Goal: Use online tool/utility: Utilize a website feature to perform a specific function

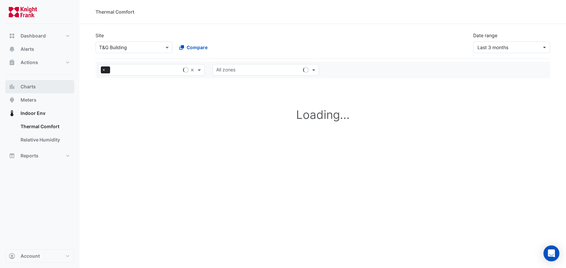
click at [39, 87] on button "Charts" at bounding box center [39, 86] width 69 height 13
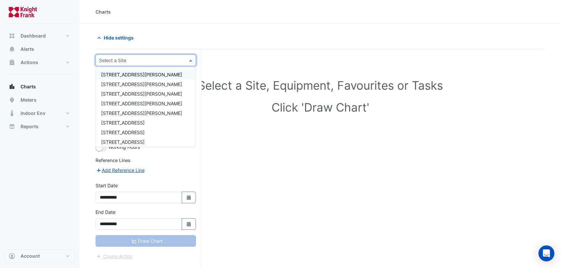
click at [135, 63] on input "text" at bounding box center [139, 60] width 80 height 7
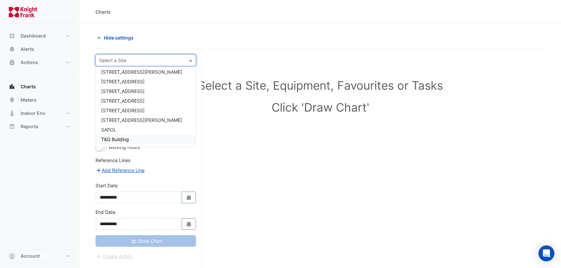
click at [133, 138] on div "T&G Building" at bounding box center [146, 139] width 100 height 10
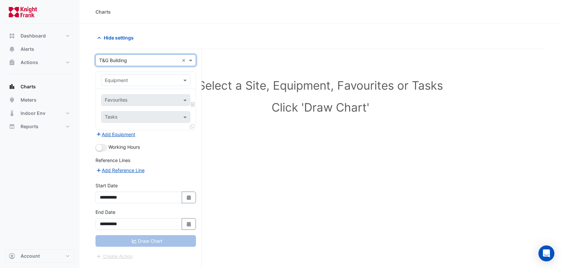
click at [128, 81] on input "text" at bounding box center [139, 80] width 69 height 7
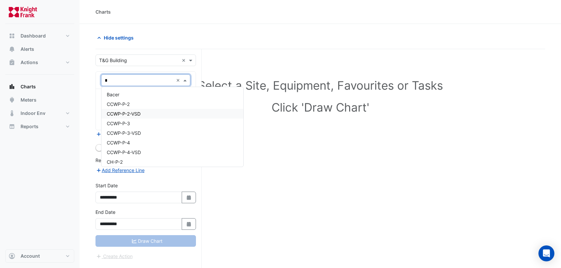
type input "**"
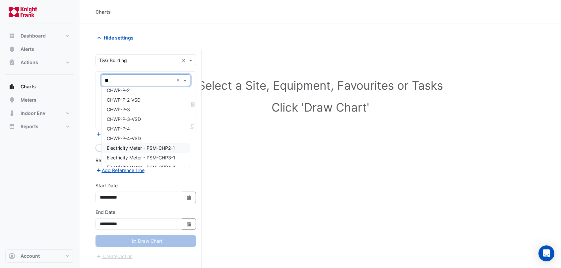
scroll to position [0, 0]
click at [126, 103] on div "CH-P-3" at bounding box center [146, 104] width 89 height 10
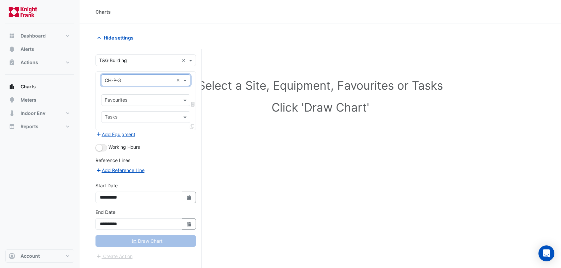
click at [132, 103] on input "text" at bounding box center [142, 100] width 74 height 7
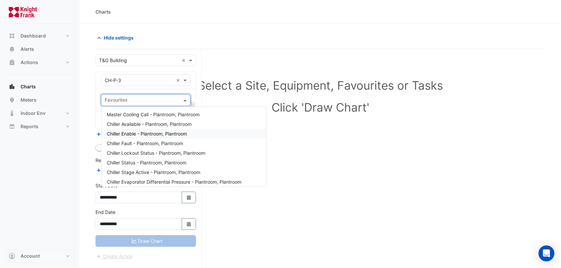
click at [142, 133] on span "Chiller Enable - Plantroom, Plantroom" at bounding box center [147, 134] width 80 height 6
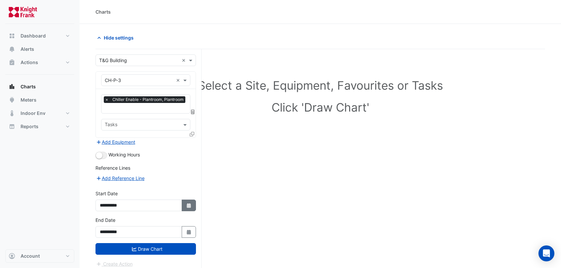
click at [182, 203] on button "Select Date" at bounding box center [189, 205] width 15 height 12
select select "*"
select select "****"
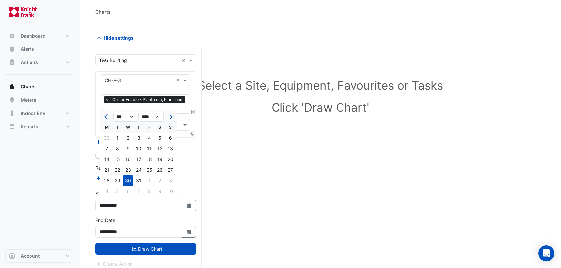
click at [172, 117] on span "Next month" at bounding box center [170, 116] width 5 height 5
select select "*"
click at [119, 159] on div "12" at bounding box center [117, 159] width 11 height 11
type input "**********"
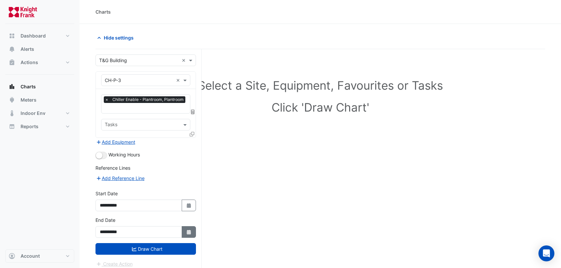
click at [188, 230] on icon "Select Date" at bounding box center [189, 232] width 6 height 5
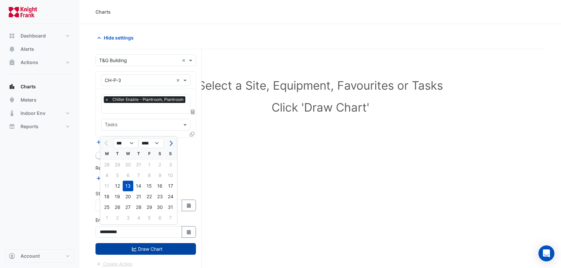
click at [137, 245] on button "Draw Chart" at bounding box center [146, 249] width 101 height 12
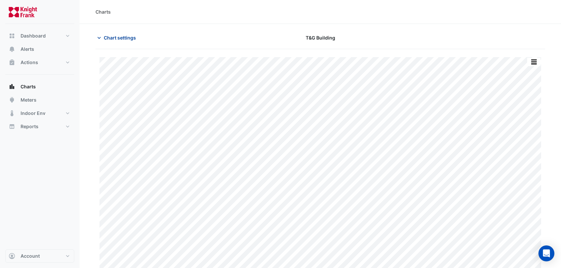
click at [108, 39] on span "Chart settings" at bounding box center [120, 37] width 32 height 7
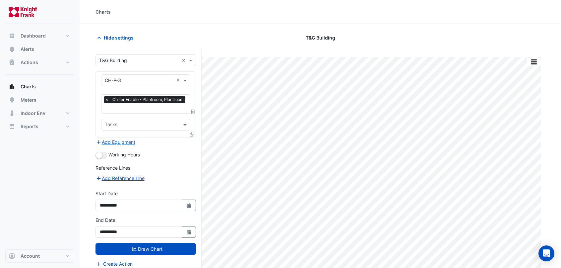
click at [127, 77] on input "text" at bounding box center [139, 80] width 69 height 7
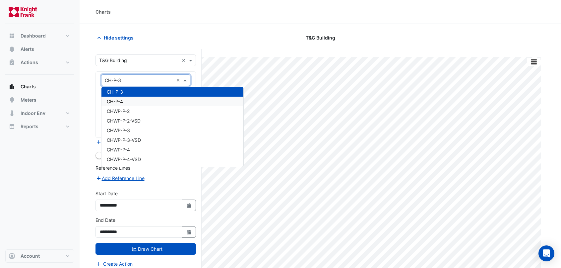
scroll to position [200, 0]
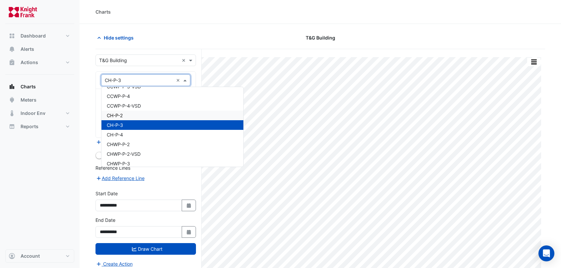
click at [125, 117] on div "CH-P-2" at bounding box center [173, 115] width 142 height 10
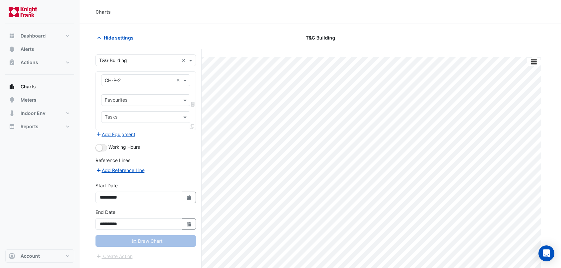
click at [152, 241] on div "Draw Chart" at bounding box center [146, 241] width 101 height 12
click at [153, 199] on input "**********" at bounding box center [139, 197] width 87 height 12
click at [144, 240] on div "Draw Chart" at bounding box center [146, 241] width 101 height 12
click at [140, 226] on input "**********" at bounding box center [139, 224] width 87 height 12
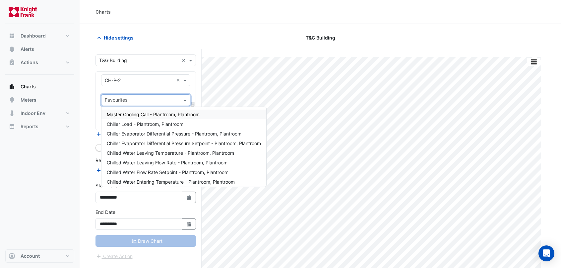
click at [164, 97] on input "text" at bounding box center [142, 100] width 74 height 7
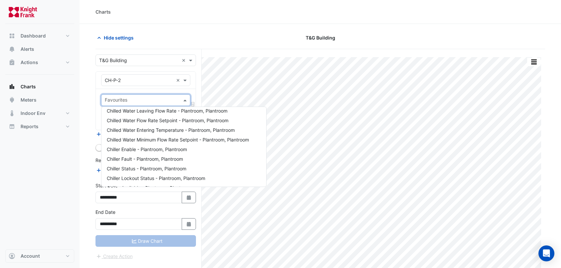
scroll to position [66, 0]
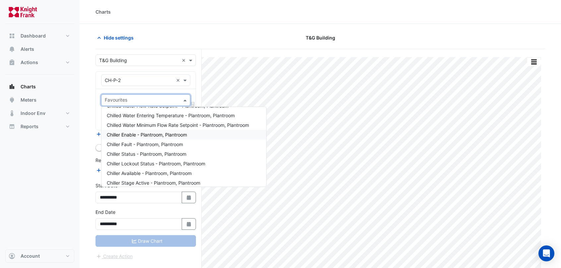
click at [150, 132] on span "Chiller Enable - Plantroom, Plantroom" at bounding box center [147, 135] width 80 height 6
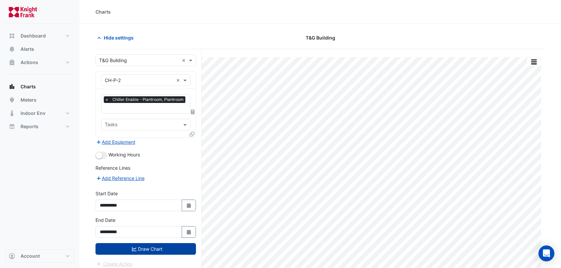
click at [135, 248] on icon "submit" at bounding box center [134, 249] width 5 height 4
